Goal: Transaction & Acquisition: Book appointment/travel/reservation

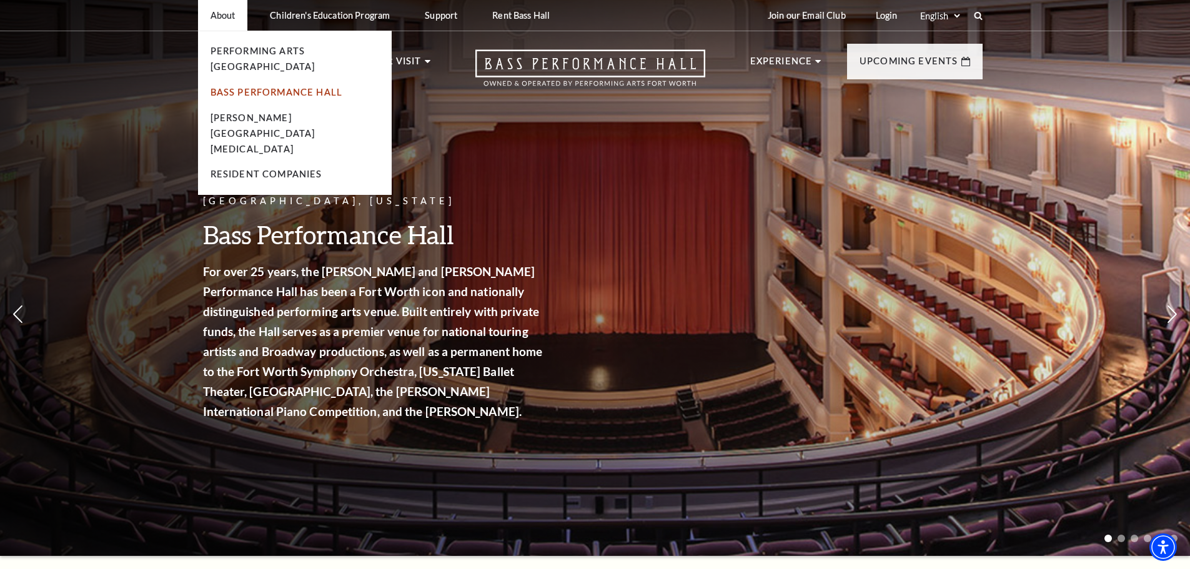
click at [248, 87] on link "Bass Performance Hall" at bounding box center [277, 92] width 132 height 11
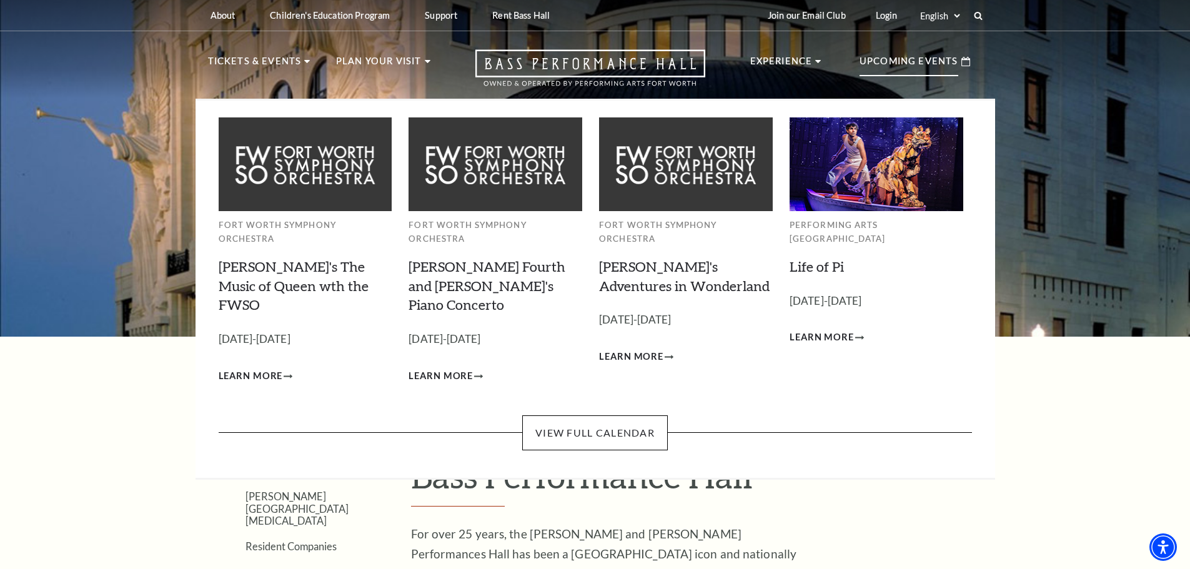
click at [905, 65] on p "Upcoming Events" at bounding box center [909, 65] width 99 height 22
click at [261, 267] on link "[PERSON_NAME]'s The Music of Queen wth the FWSO" at bounding box center [294, 286] width 150 height 56
